Goal: Information Seeking & Learning: Find specific fact

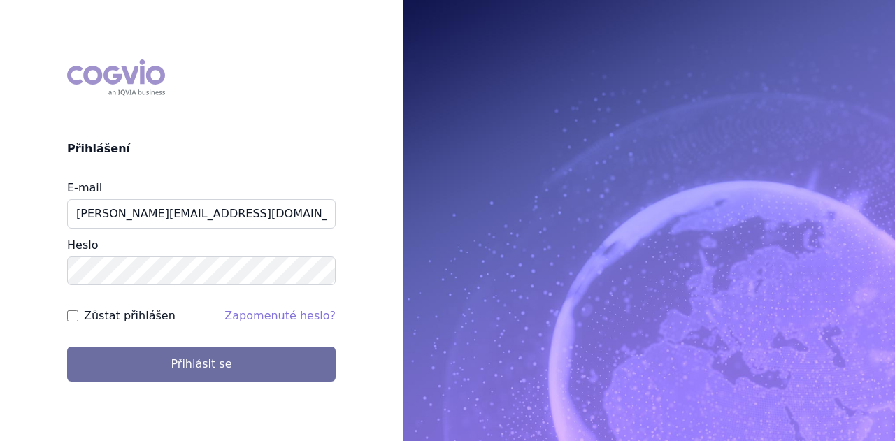
type input "[PERSON_NAME][EMAIL_ADDRESS][DOMAIN_NAME]"
click at [67, 347] on button "Přihlásit se" at bounding box center [201, 364] width 269 height 35
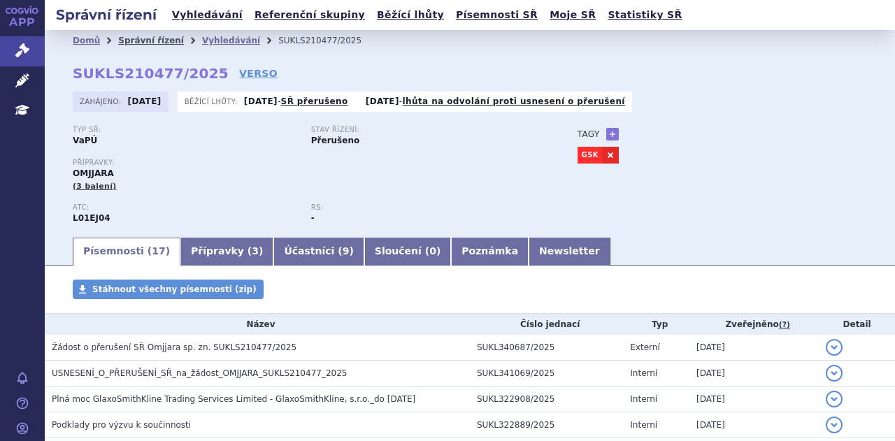
click at [141, 40] on link "Správní řízení" at bounding box center [151, 41] width 66 height 10
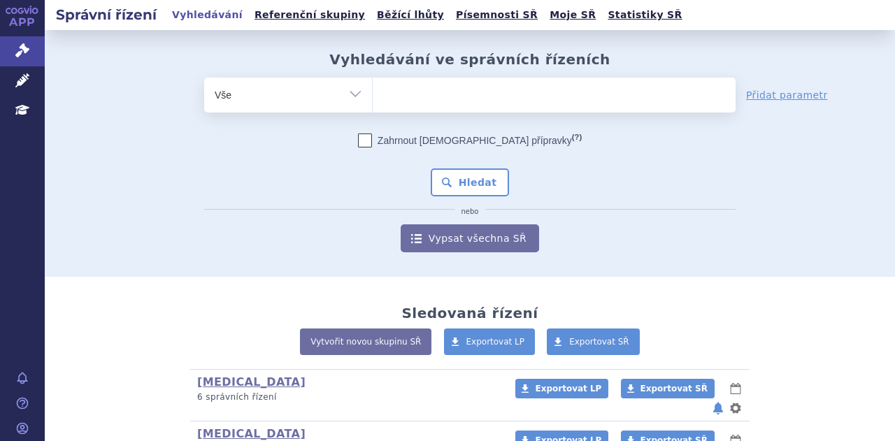
click at [431, 97] on ul at bounding box center [554, 92] width 363 height 29
click at [373, 97] on select at bounding box center [372, 94] width 1 height 35
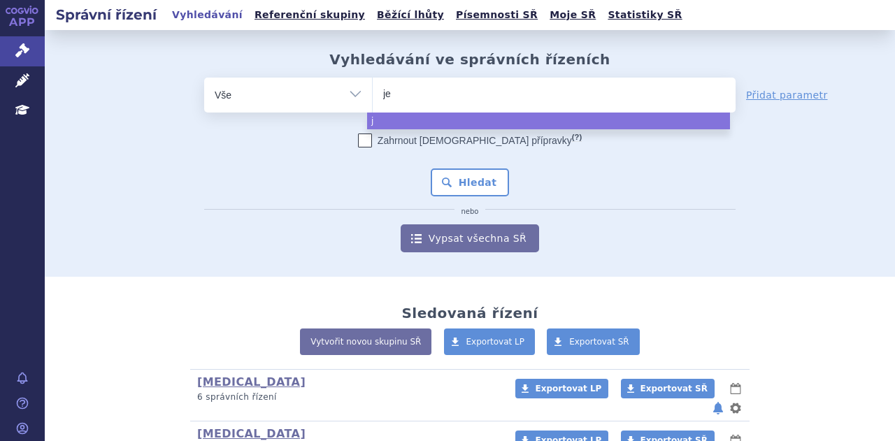
type input "jem"
type input "jempe"
type input "jemperl"
type input "jemperli"
select select "jemperli"
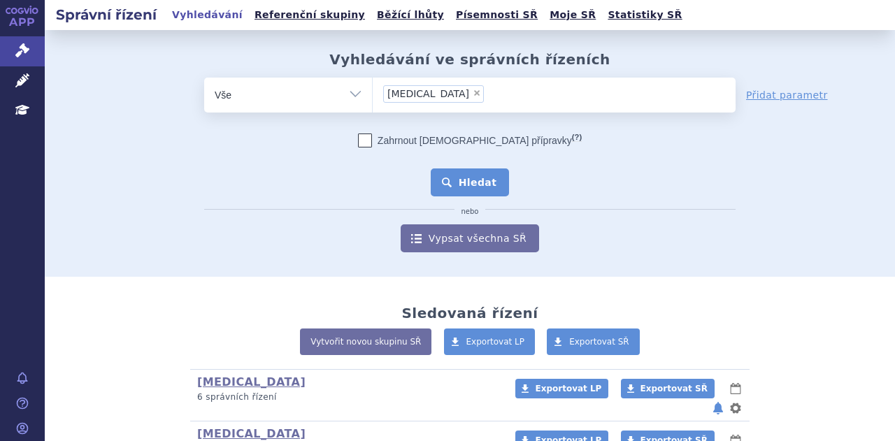
click at [452, 176] on button "Hledat" at bounding box center [470, 183] width 79 height 28
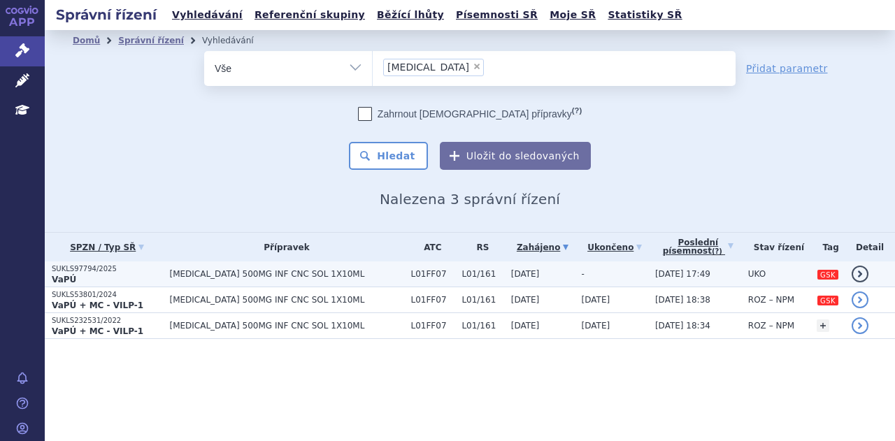
click at [311, 271] on span "JEMPERLI 500MG INF CNC SOL 1X10ML" at bounding box center [286, 274] width 234 height 10
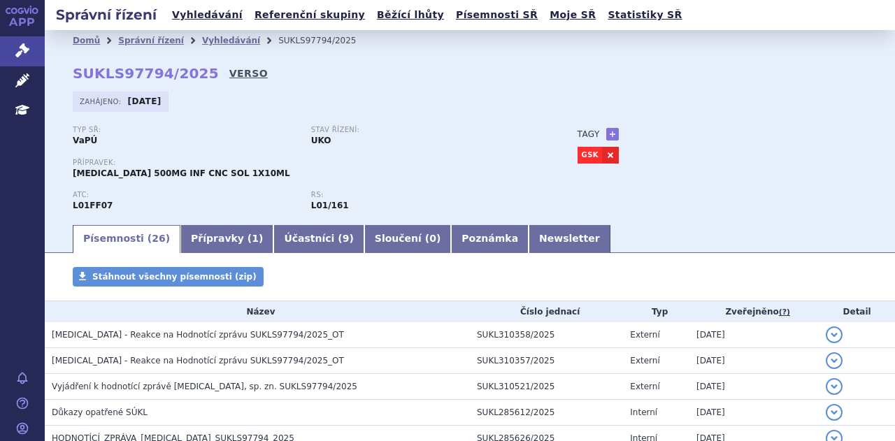
click at [229, 71] on link "VERSO" at bounding box center [248, 73] width 38 height 14
drag, startPoint x: 193, startPoint y: 73, endPoint x: 71, endPoint y: 73, distance: 122.4
click at [71, 73] on div "Domů Správní řízení Vyhledávání SUKLS97794/2025 SUKLS97794/2025 VERSO Zahájeno:…" at bounding box center [470, 137] width 850 height 172
copy strong "SUKLS97794/2025"
click at [141, 40] on link "Správní řízení" at bounding box center [151, 41] width 66 height 10
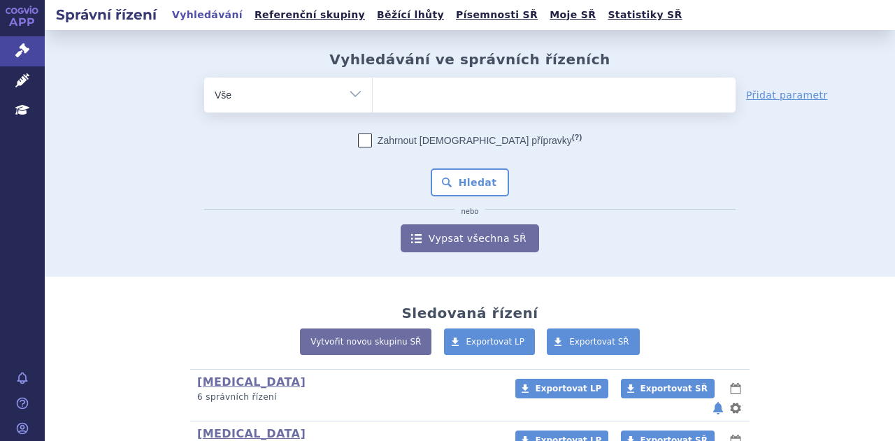
click at [443, 96] on ul at bounding box center [554, 92] width 363 height 29
click at [373, 96] on select at bounding box center [372, 94] width 1 height 35
click at [443, 96] on ul at bounding box center [554, 92] width 363 height 29
click at [373, 96] on select at bounding box center [372, 94] width 1 height 35
type input "to"
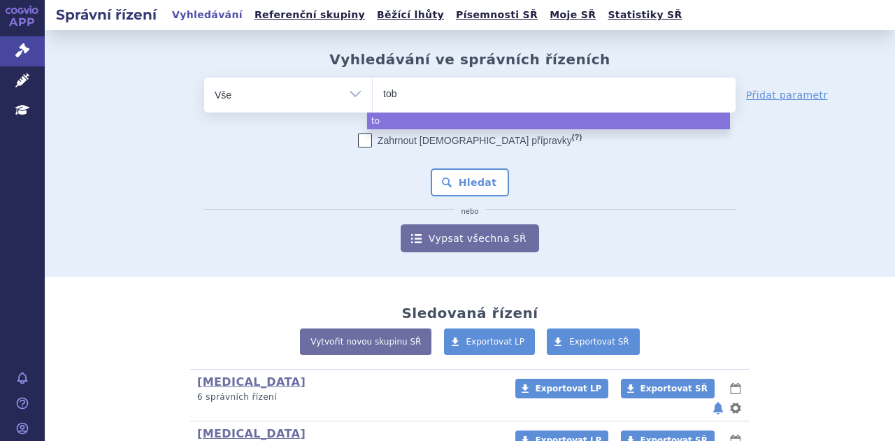
type input "tobr"
type input "tobra"
type input "tobram"
type input "tobramy"
type input "tobramyci"
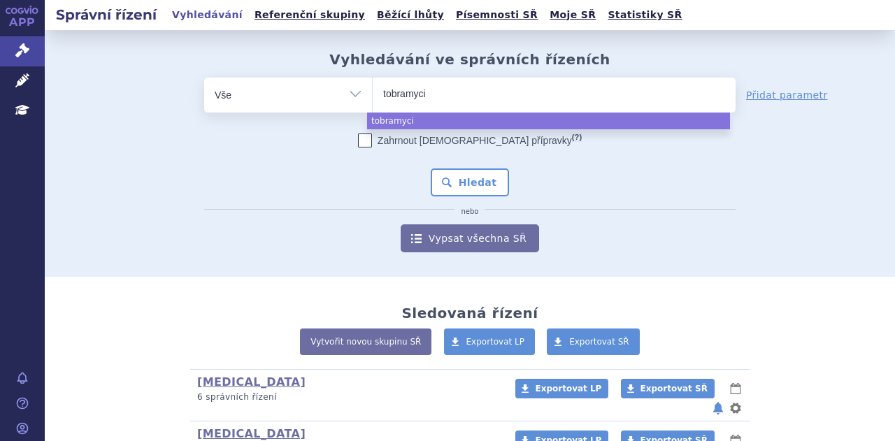
type input "[MEDICAL_DATA]"
select select "[MEDICAL_DATA]"
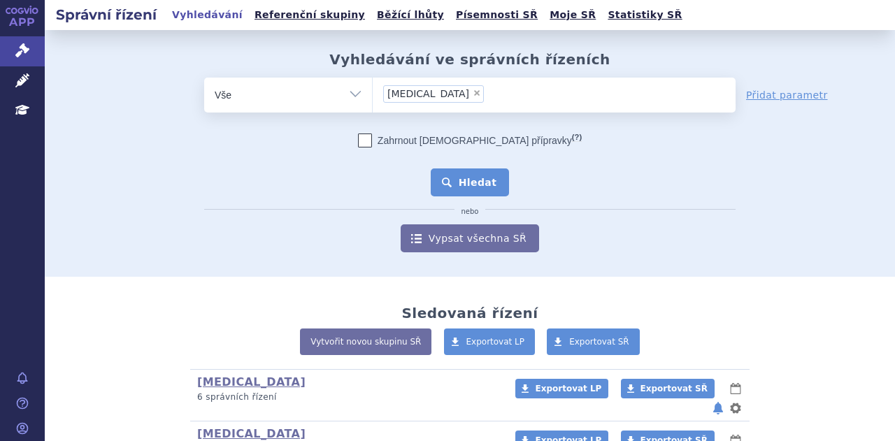
click at [464, 173] on button "Hledat" at bounding box center [470, 183] width 79 height 28
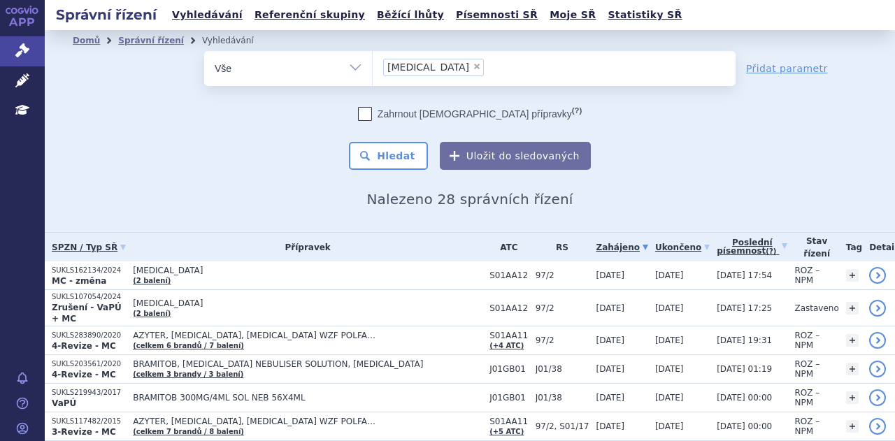
click at [473, 66] on span "×" at bounding box center [477, 66] width 8 height 8
click at [373, 66] on select "tobramycin" at bounding box center [372, 67] width 1 height 35
select select
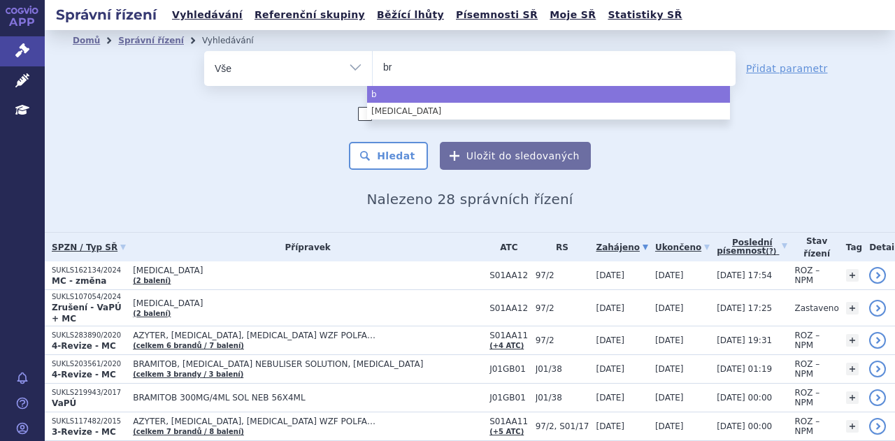
type input "bra"
type input "brami"
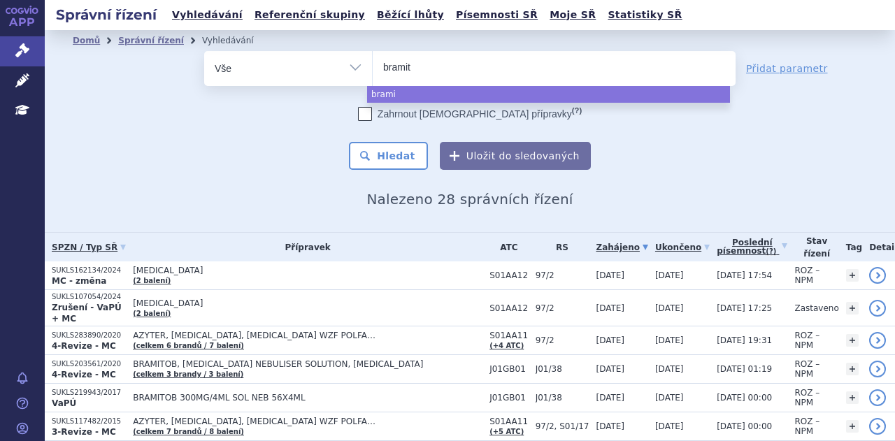
type input "bramito"
type input "bramitob"
select select "bramitob"
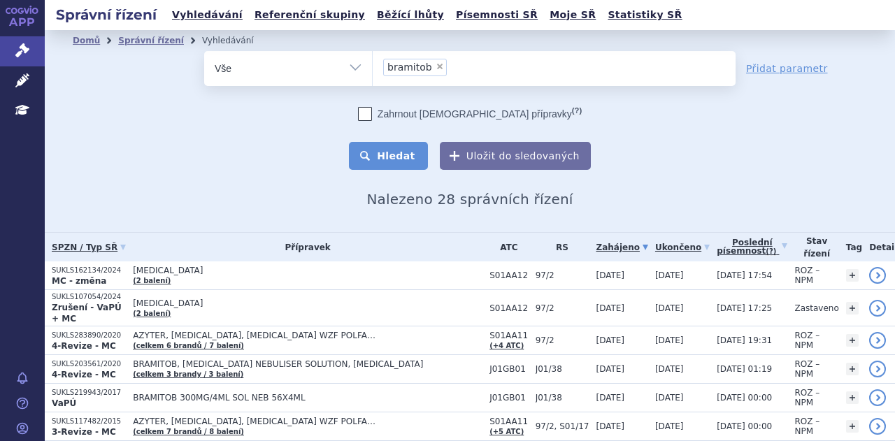
click at [405, 157] on button "Hledat" at bounding box center [388, 156] width 79 height 28
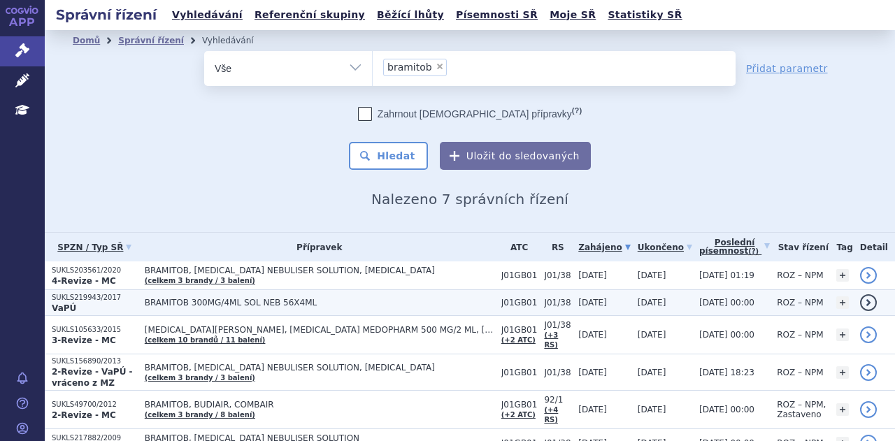
click at [363, 299] on span "BRAMITOB 300MG/4ML SOL NEB 56X4ML" at bounding box center [320, 303] width 350 height 10
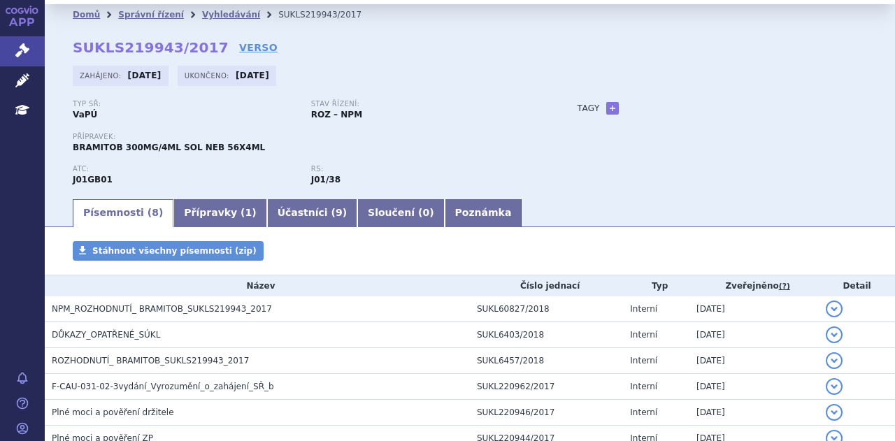
scroll to position [24, 0]
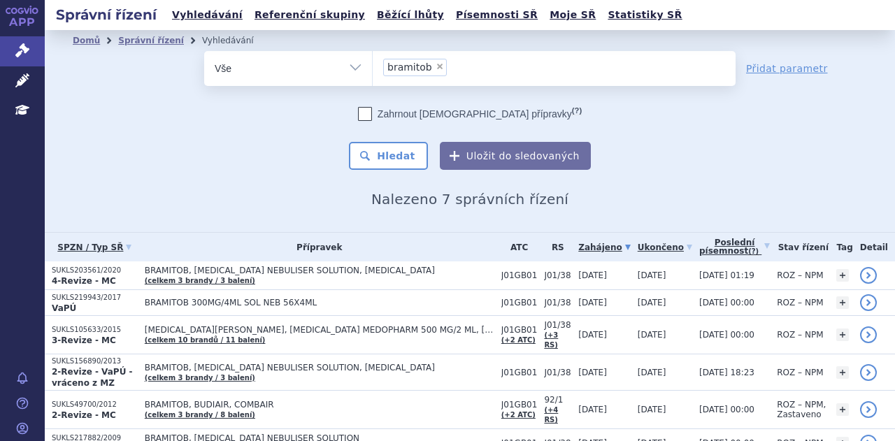
scroll to position [69, 0]
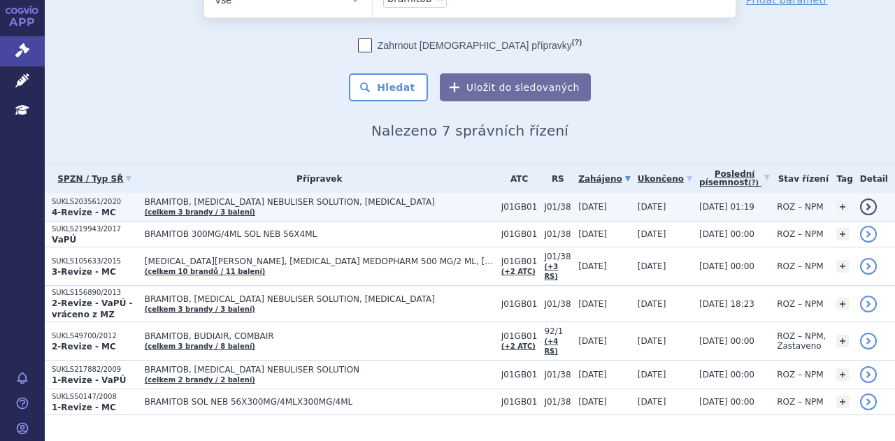
click at [417, 206] on td "BRAMITOB, [MEDICAL_DATA] NEBULISER SOLUTION, [MEDICAL_DATA] (celkem 3 [PERSON_N…" at bounding box center [316, 207] width 357 height 29
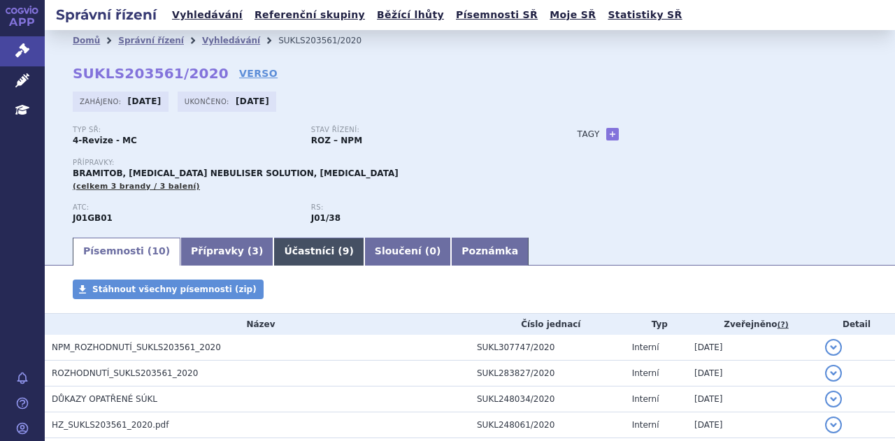
click at [283, 248] on link "Účastníci ( 9 )" at bounding box center [318, 252] width 90 height 28
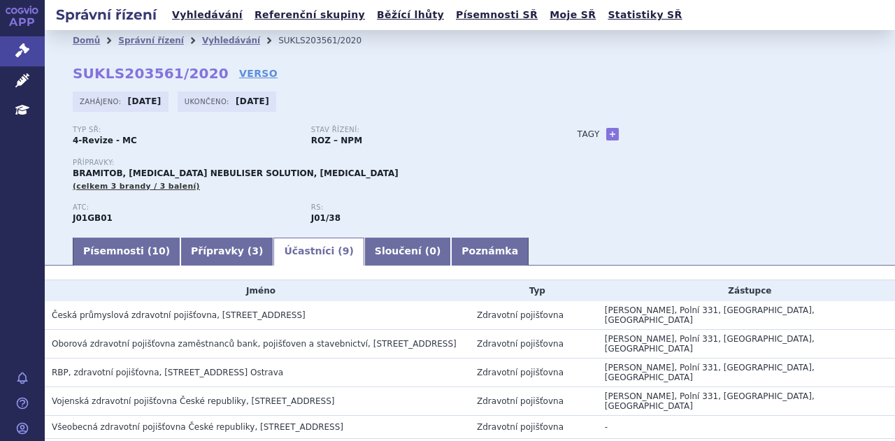
scroll to position [150, 0]
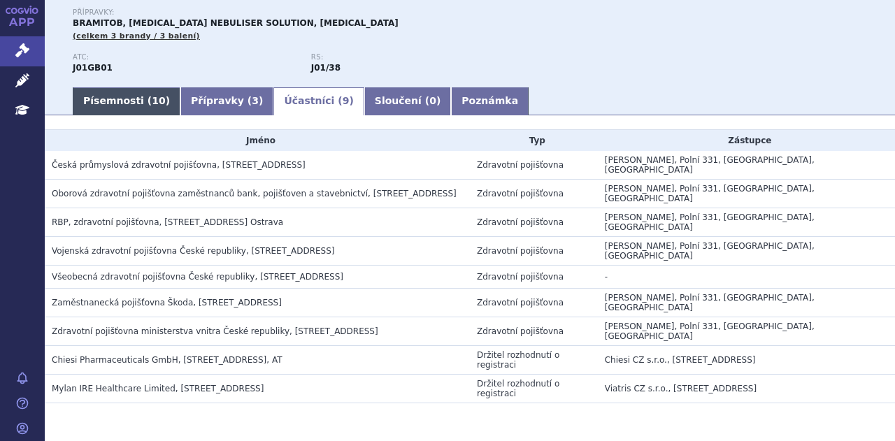
click at [122, 112] on link "Písemnosti ( 10 )" at bounding box center [127, 101] width 108 height 28
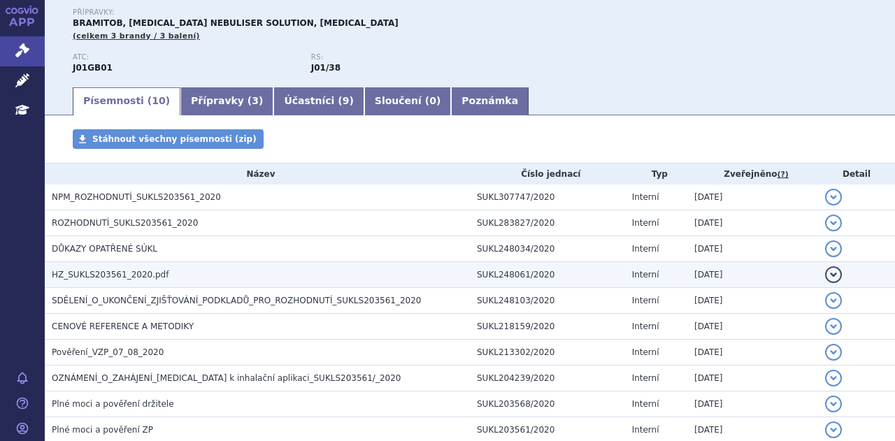
scroll to position [235, 0]
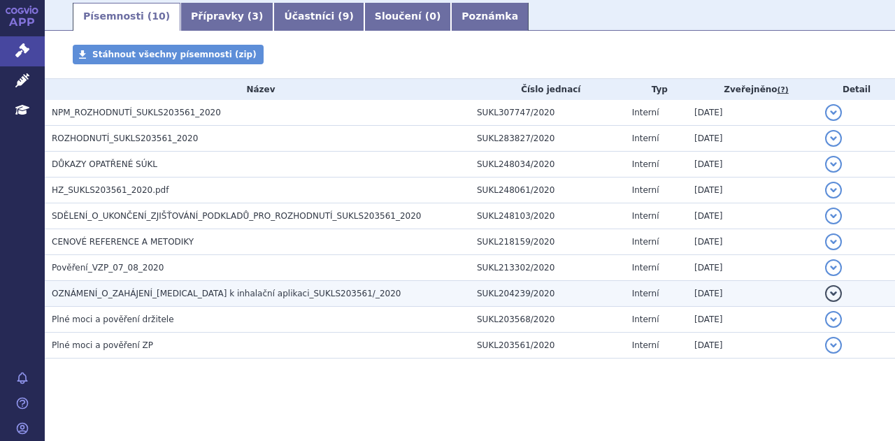
click at [210, 290] on span "OZNÁMENÍ_O_ZAHÁJENÍ_tobramycin k inhalační aplikaci_SUKLS203561/_2020" at bounding box center [226, 294] width 349 height 10
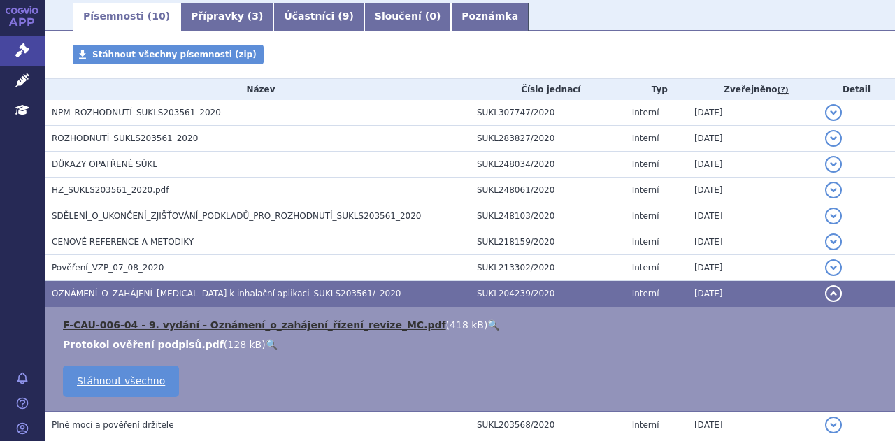
click at [241, 323] on link "F-CAU-006-04 - 9. vydání - Oznámení_o_zahájení_řízení_revize_MC.pdf" at bounding box center [254, 325] width 383 height 11
